Goal: Task Accomplishment & Management: Complete application form

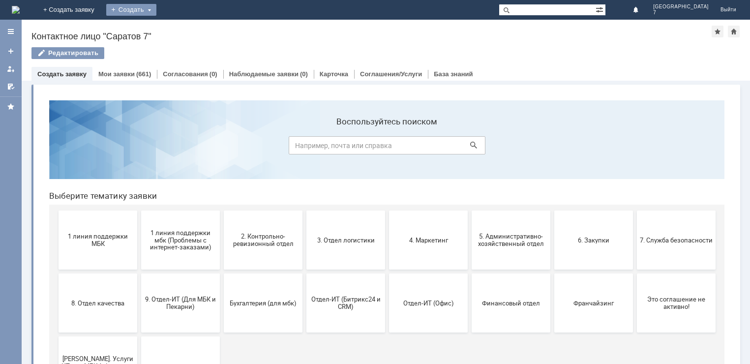
click at [156, 9] on div "Создать" at bounding box center [131, 10] width 50 height 12
click at [183, 30] on link "Заявка" at bounding box center [145, 30] width 75 height 12
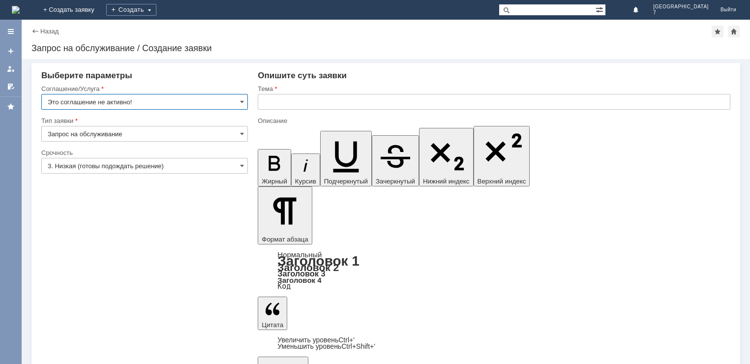
click at [245, 100] on input "Это соглашение не активно!" at bounding box center [144, 102] width 207 height 16
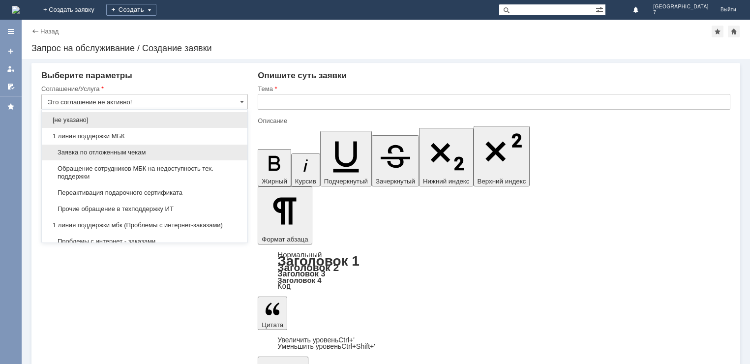
click at [109, 152] on span "Заявка по отложенным чекам" at bounding box center [145, 152] width 194 height 8
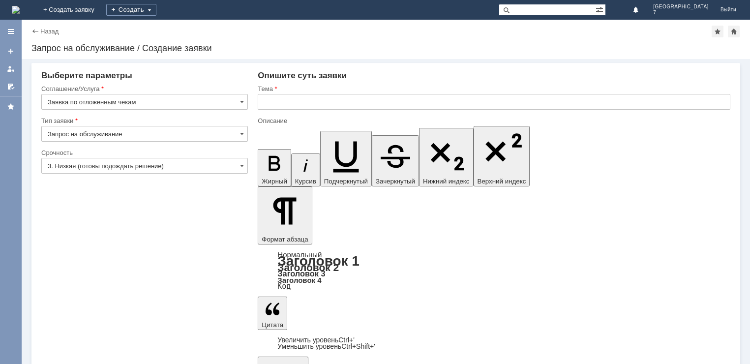
type input "Заявка по отложенным чекам"
click at [242, 133] on span at bounding box center [242, 134] width 4 height 8
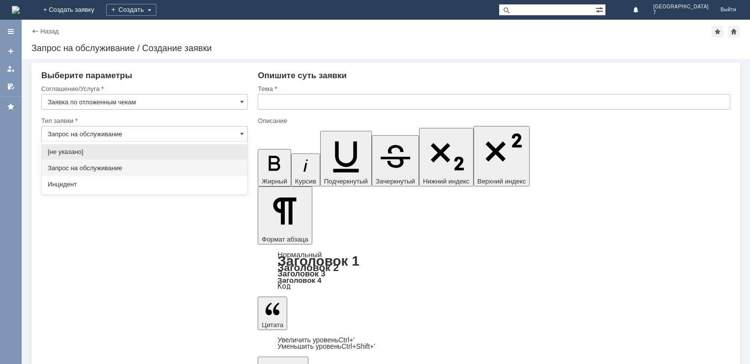
click at [85, 171] on span "Запрос на обслуживание" at bounding box center [145, 168] width 194 height 8
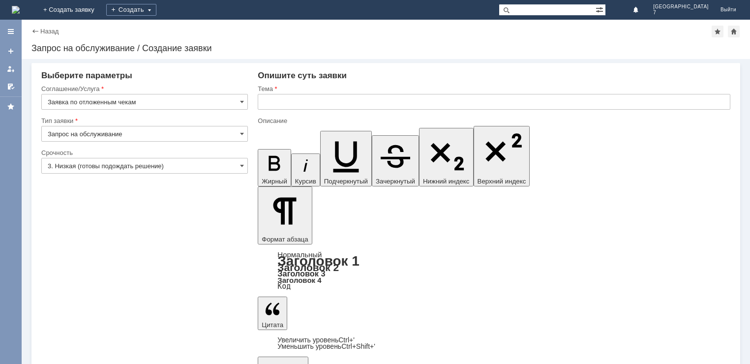
type input "Запрос на обслуживание"
click at [239, 163] on input "3. Низкая (готовы подождать решение)" at bounding box center [144, 166] width 207 height 16
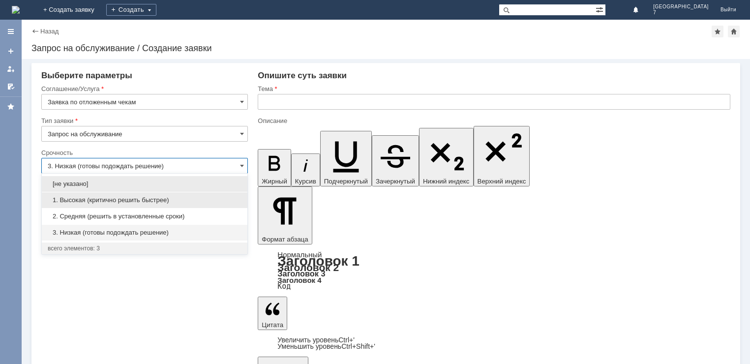
click at [91, 200] on span "1. Высокая (критично решить быстрее)" at bounding box center [145, 200] width 194 height 8
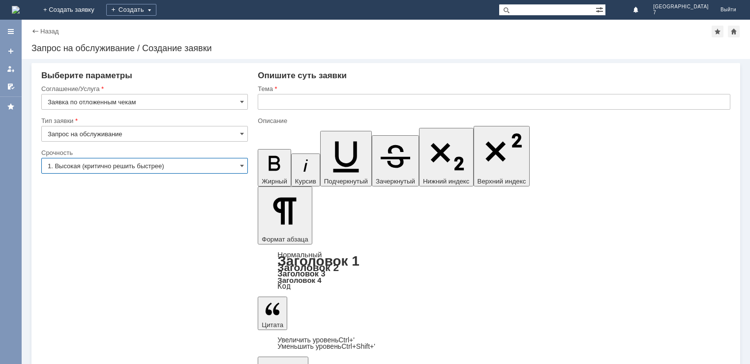
type input "1. Высокая (критично решить быстрее)"
click at [267, 101] on input "text" at bounding box center [494, 102] width 473 height 16
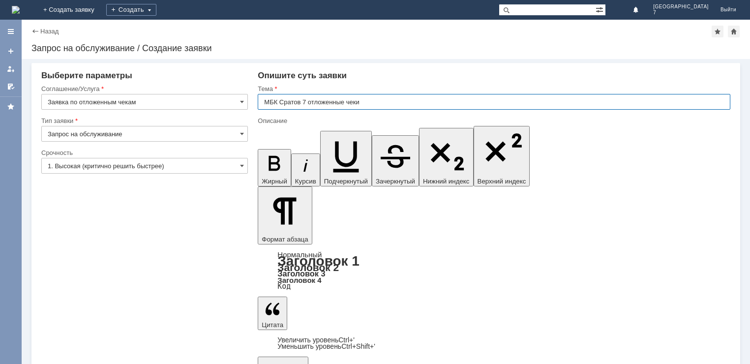
type input "МБК Сратов 7 отложенные чеки"
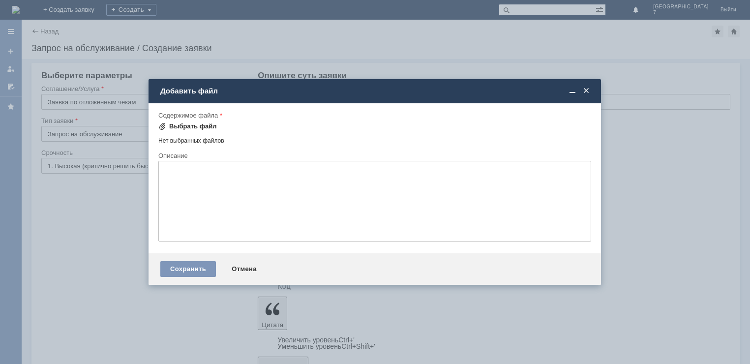
click at [196, 125] on div "Выбрать файл" at bounding box center [193, 126] width 48 height 8
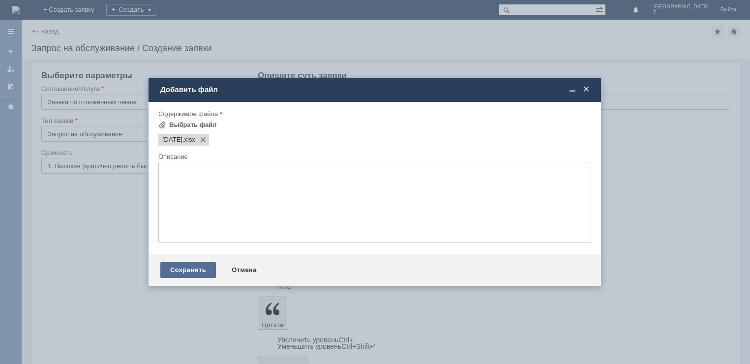
click at [191, 272] on div "Сохранить" at bounding box center [188, 270] width 56 height 16
